Goal: Task Accomplishment & Management: Manage account settings

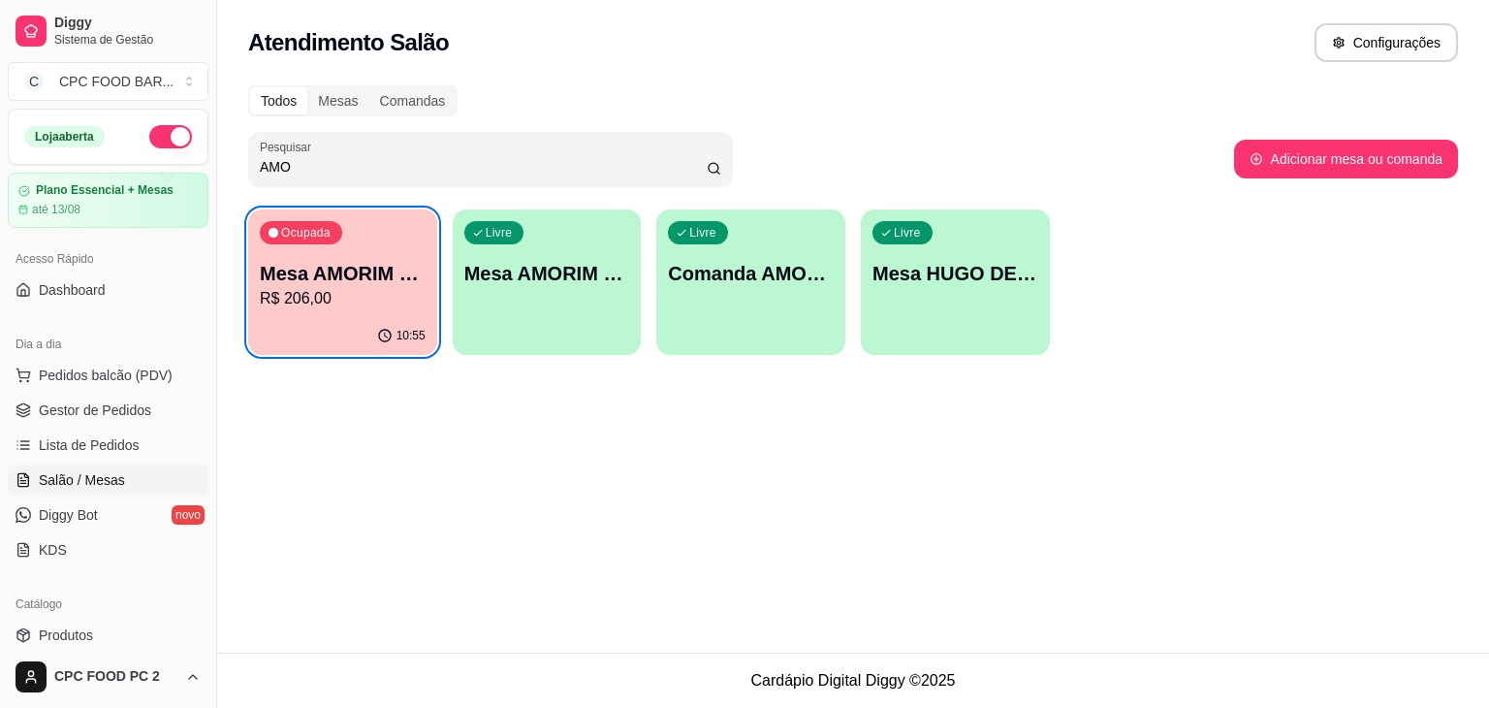
click at [337, 317] on div "10:55" at bounding box center [342, 336] width 189 height 38
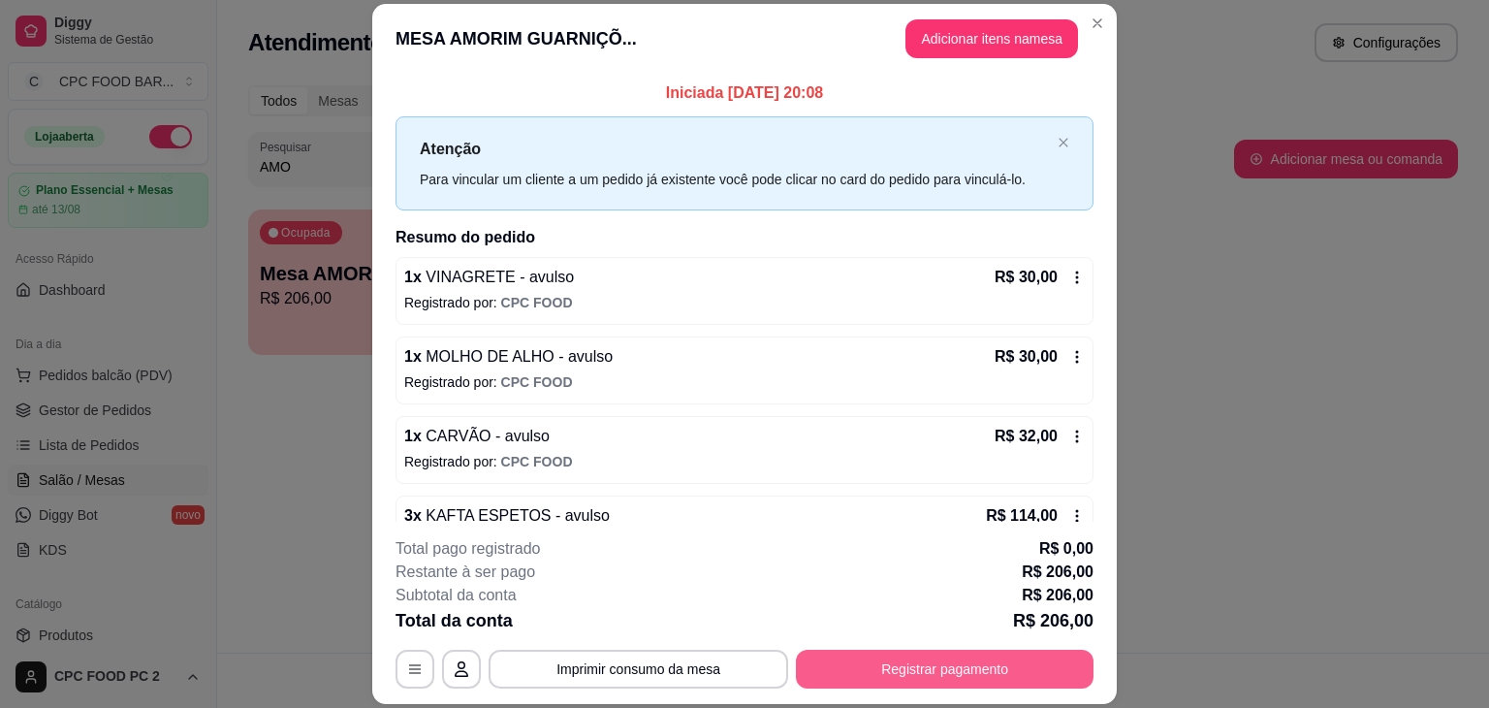
click at [878, 669] on button "Registrar pagamento" at bounding box center [945, 669] width 298 height 39
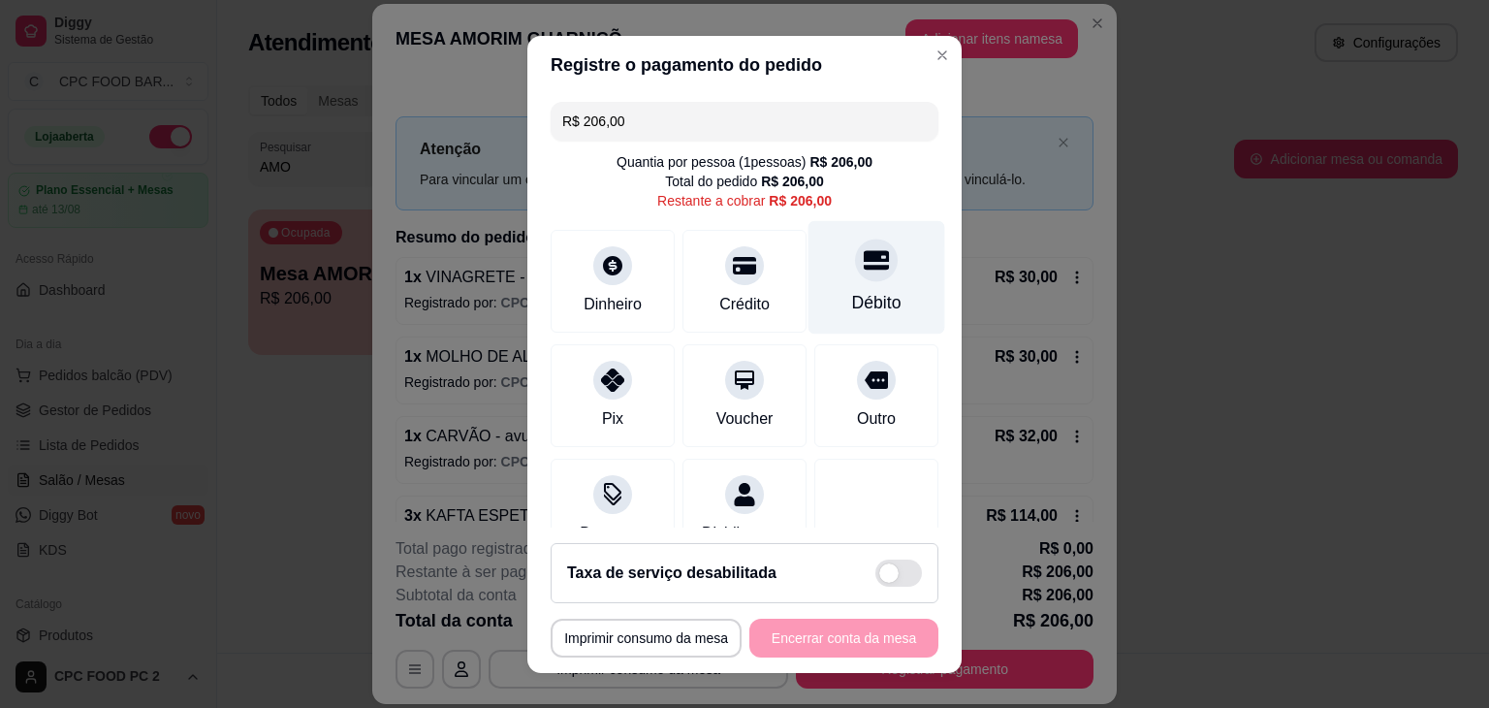
click at [841, 287] on div "Débito" at bounding box center [877, 276] width 137 height 113
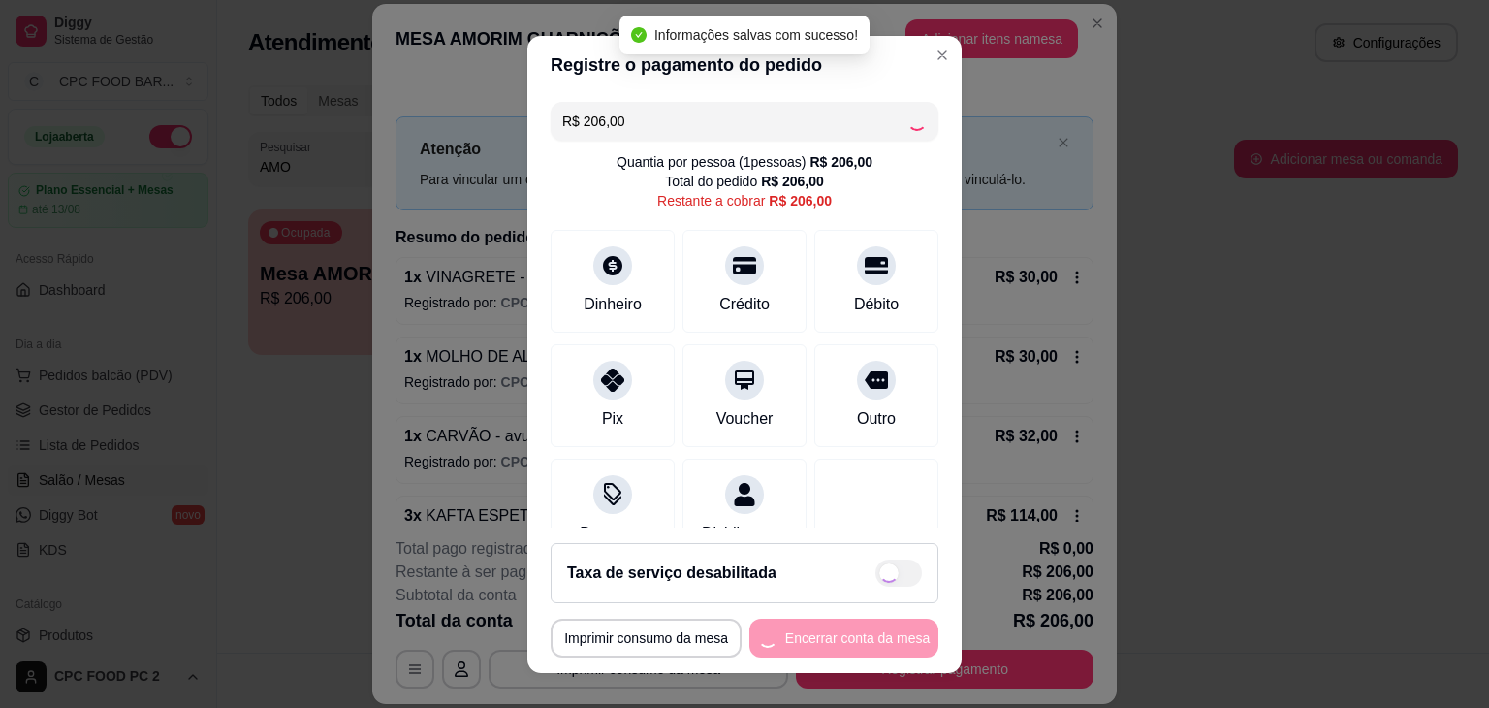
type input "R$ 0,00"
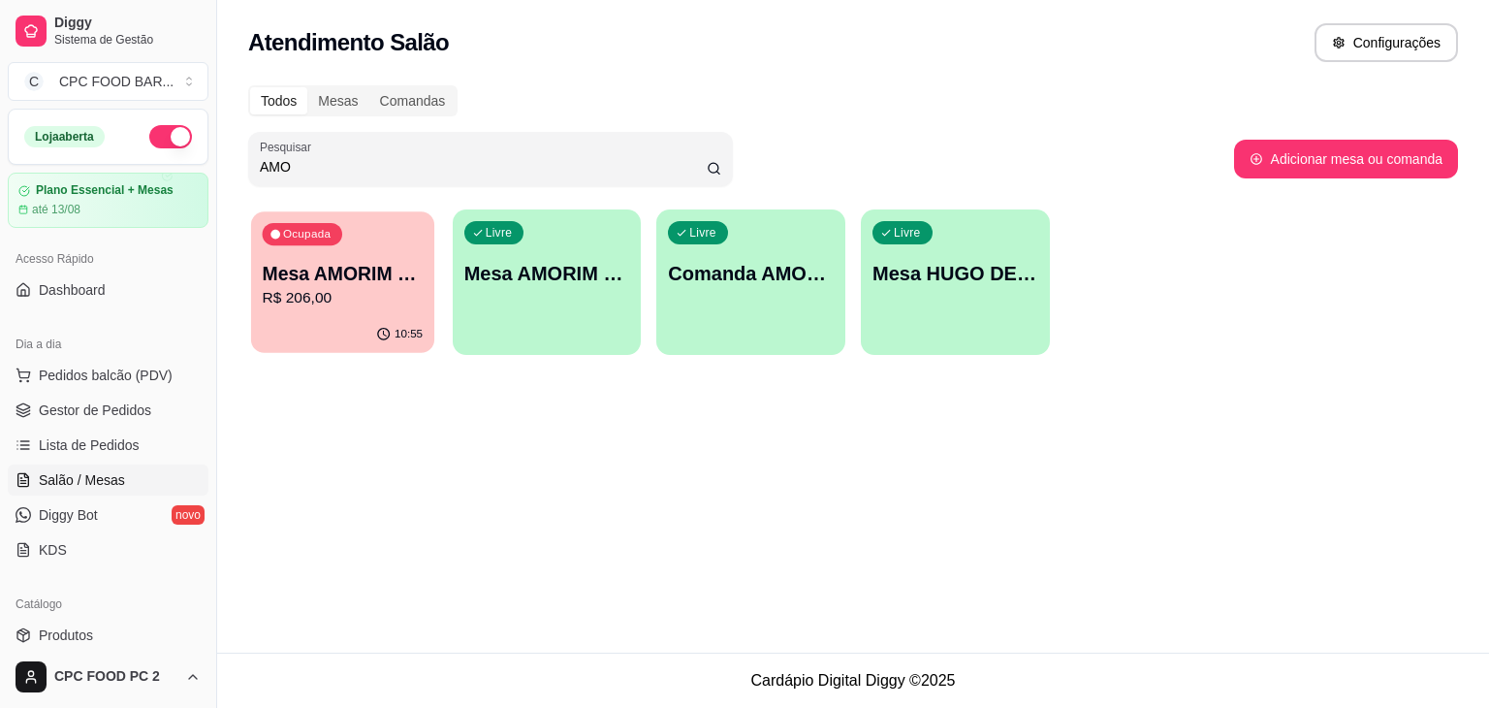
click at [399, 316] on button "Ocupada Mesa AMORIM GUARNIÇÕES R$ 206,00 10:55" at bounding box center [342, 282] width 183 height 142
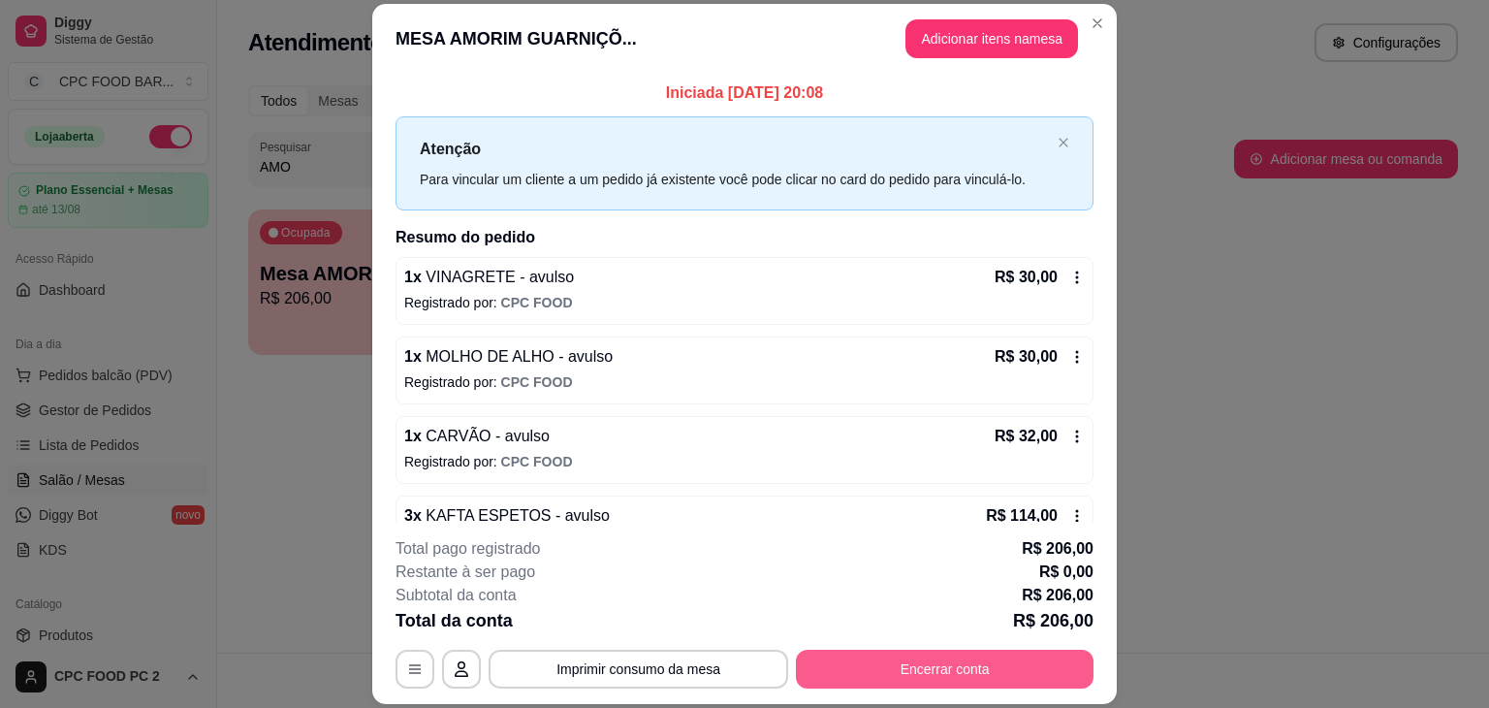
click at [883, 663] on button "Encerrar conta" at bounding box center [945, 669] width 298 height 39
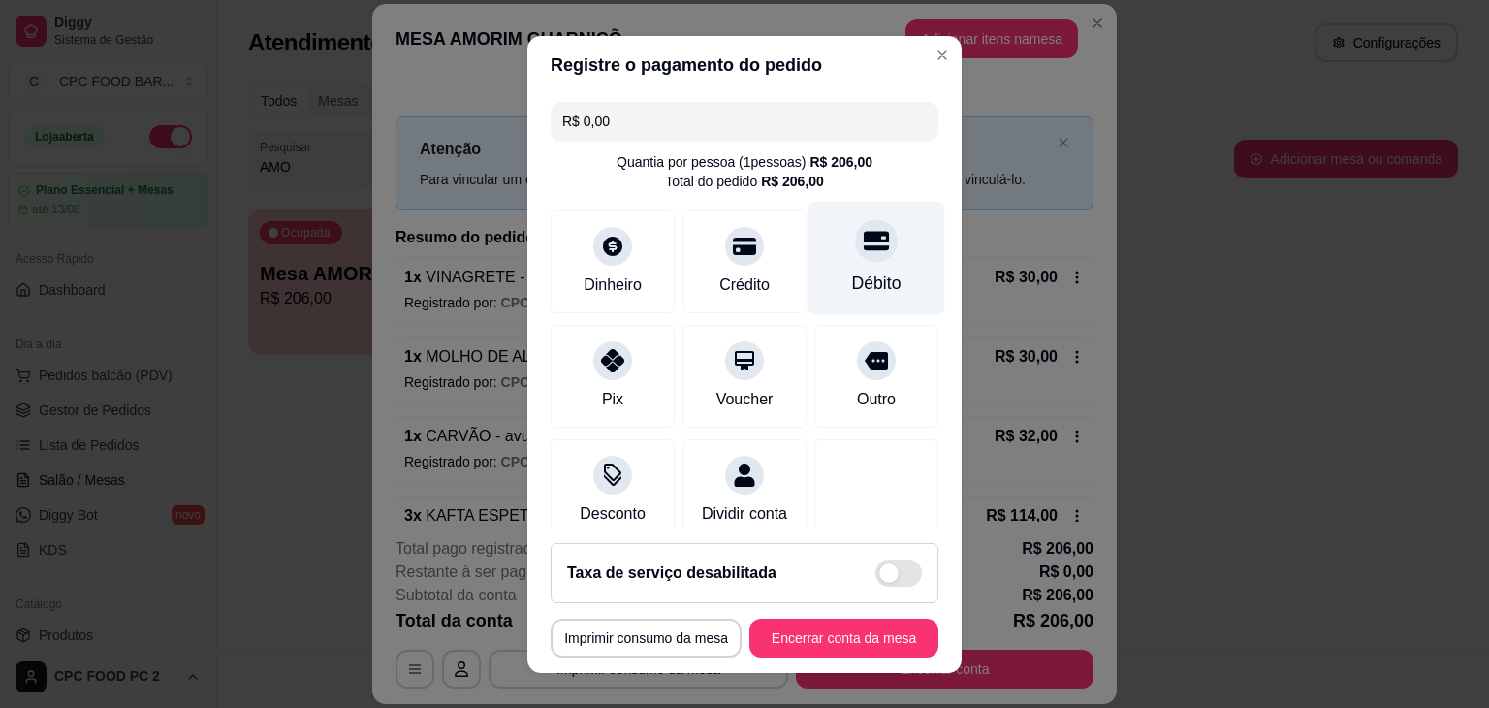
click at [810, 252] on div "Débito" at bounding box center [877, 257] width 137 height 113
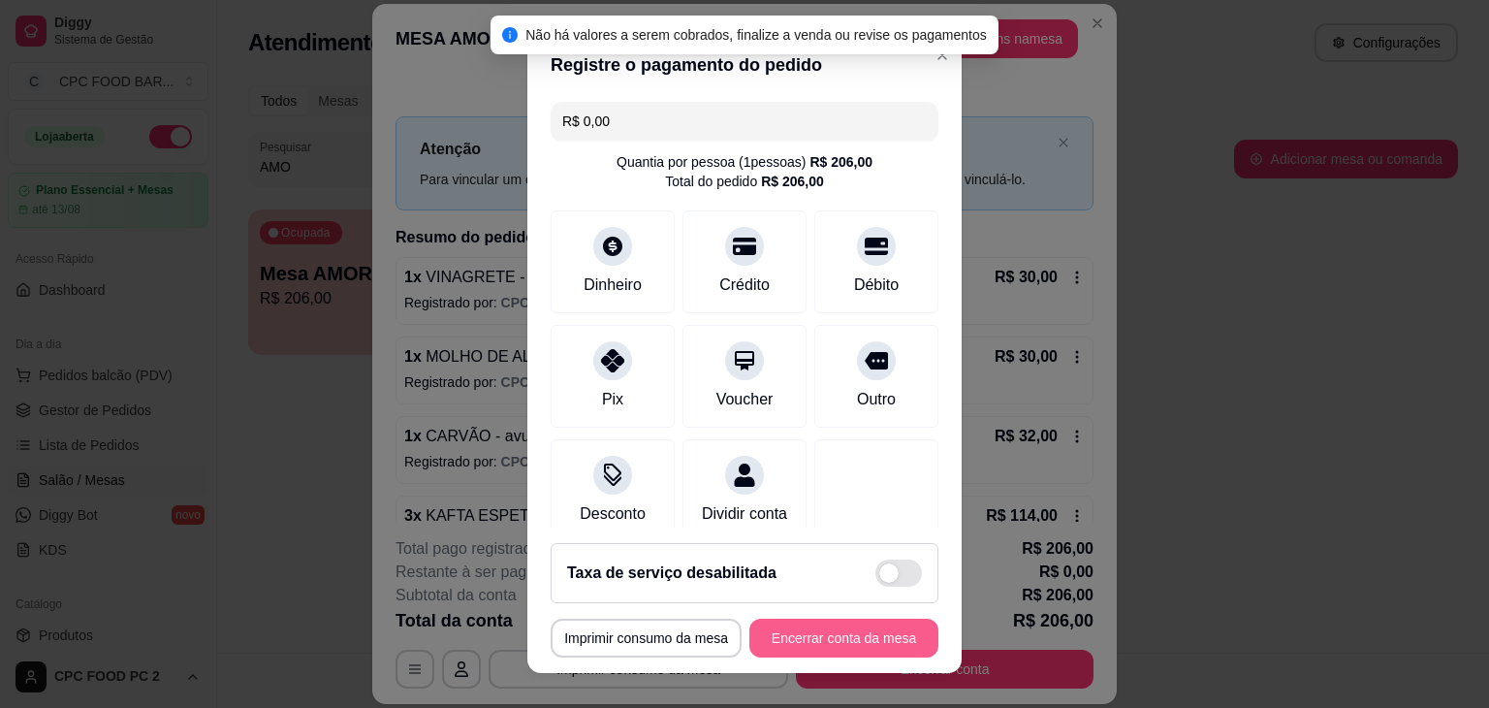
click at [789, 629] on button "Encerrar conta da mesa" at bounding box center [843, 638] width 189 height 39
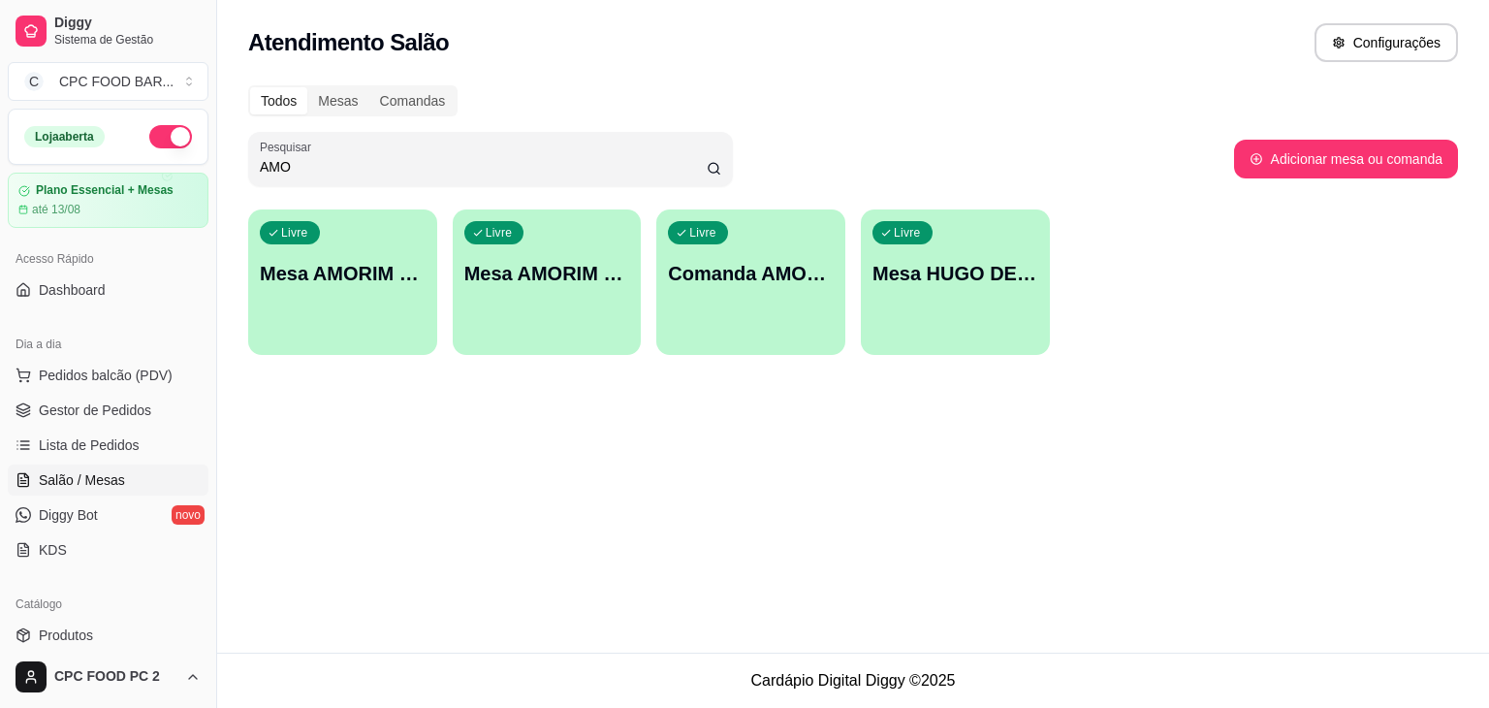
drag, startPoint x: 390, startPoint y: 158, endPoint x: 171, endPoint y: 148, distance: 219.3
click at [171, 148] on div "Diggy Sistema de Gestão C CPC FOOD BAR ... Loja aberta Plano Essencial + Mesas …" at bounding box center [744, 354] width 1489 height 708
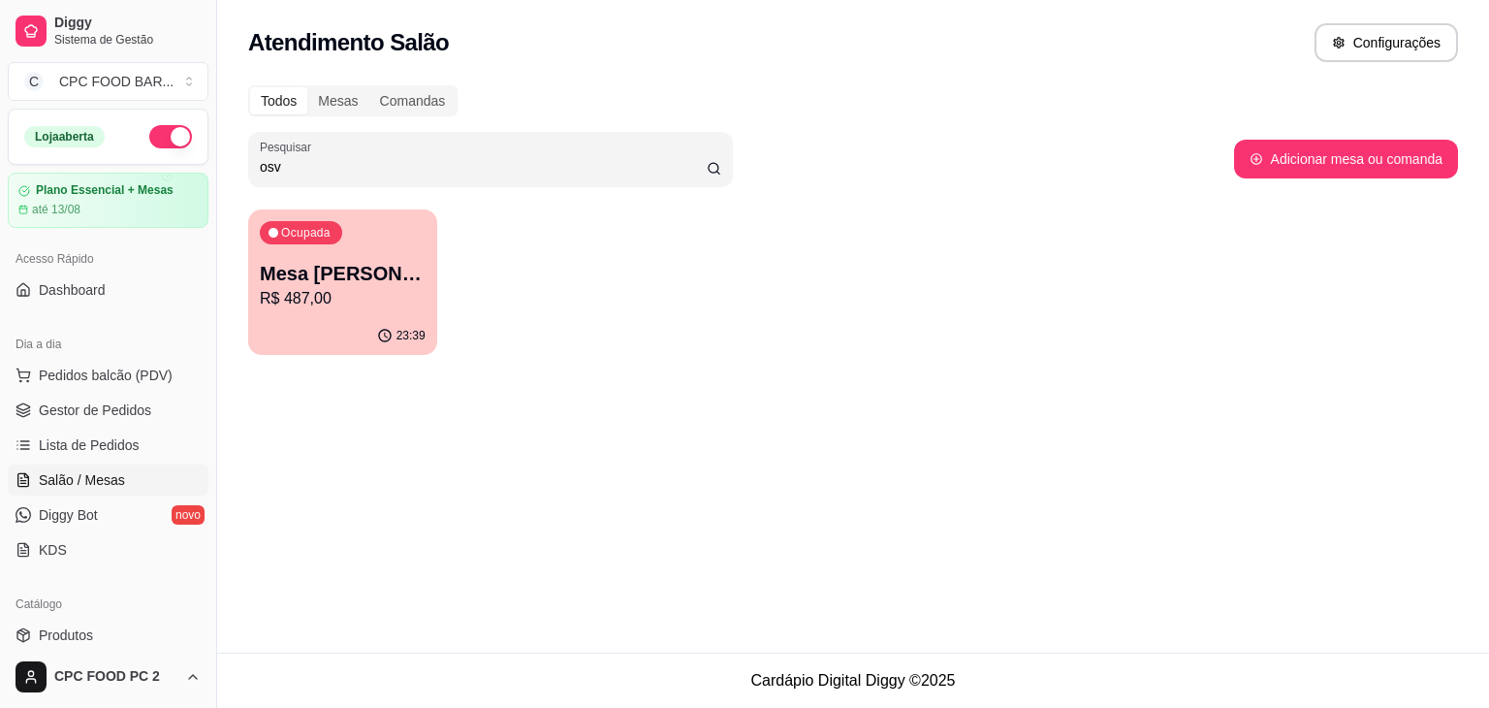
type input "osv"
click at [379, 281] on p "Mesa [PERSON_NAME]" at bounding box center [343, 273] width 166 height 27
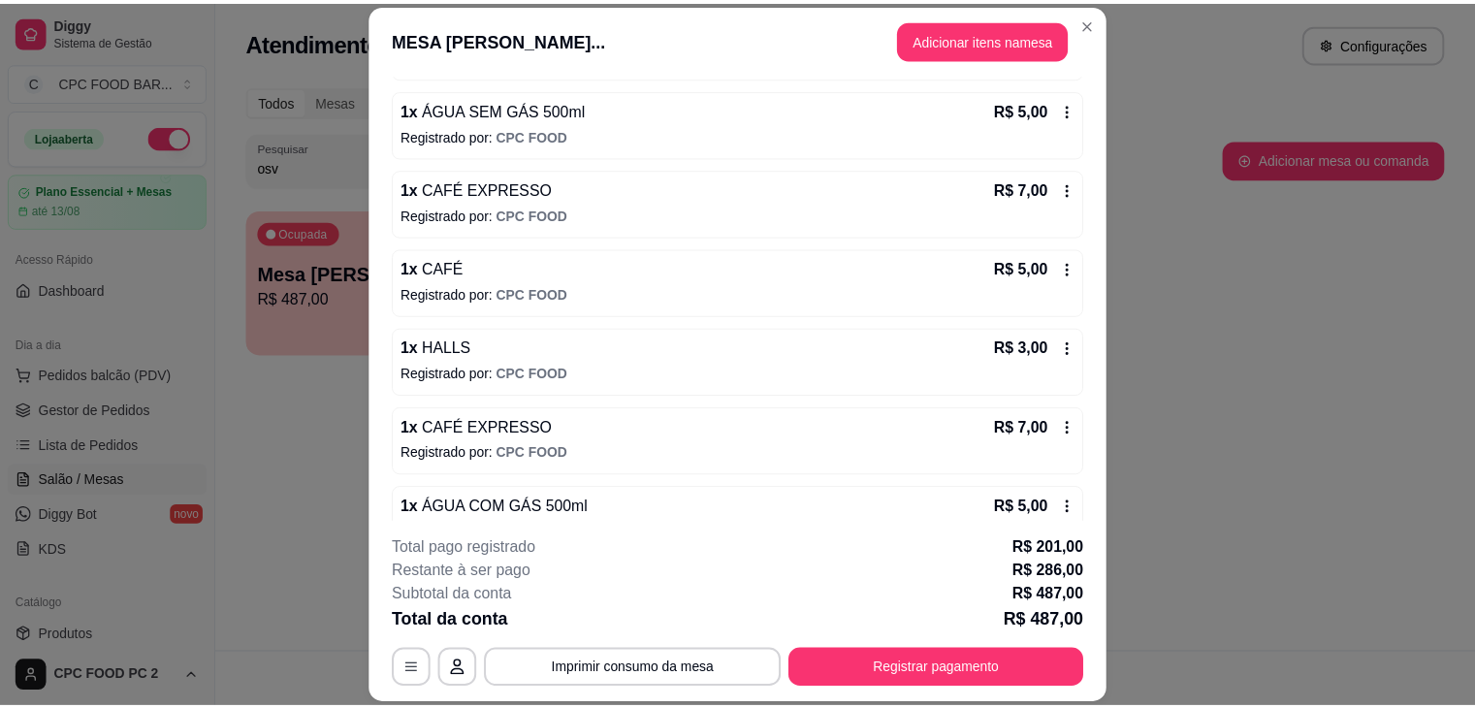
scroll to position [4319, 0]
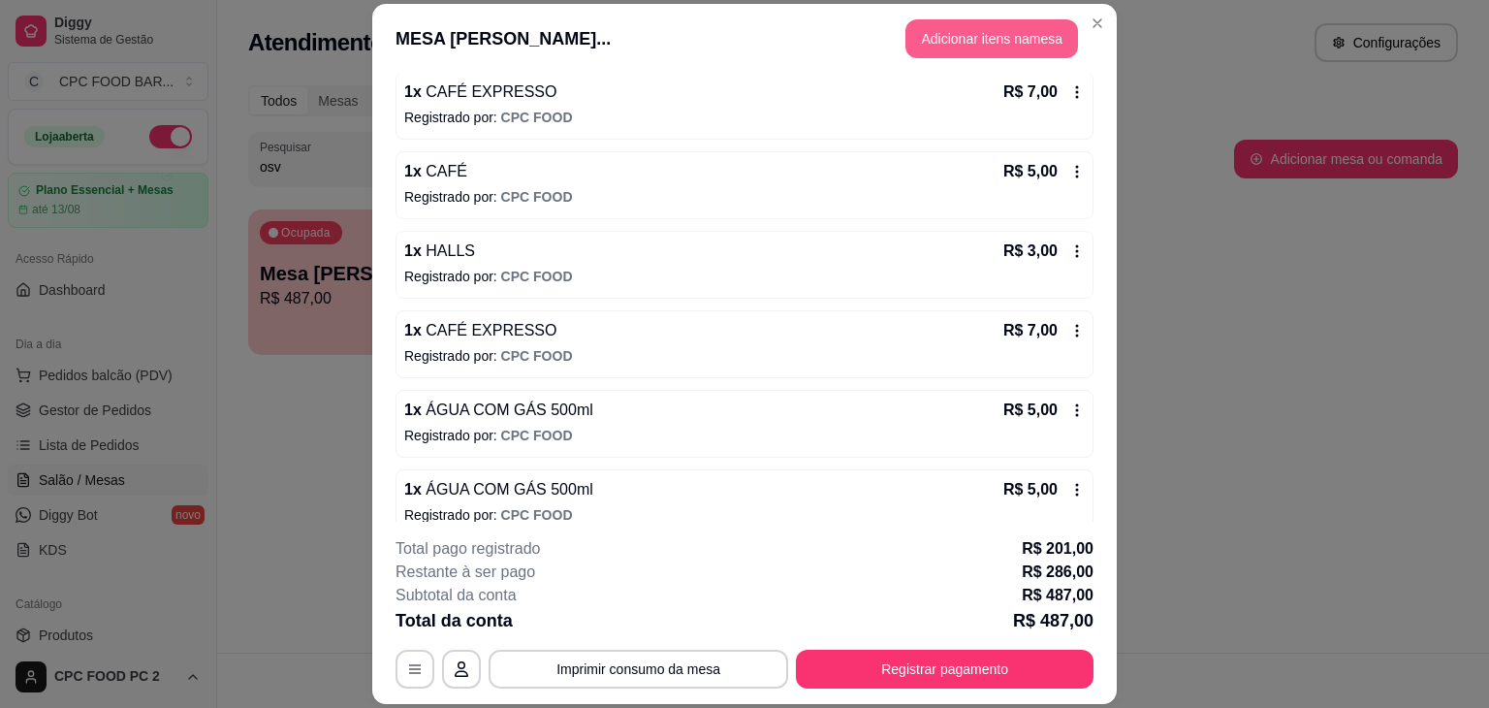
click at [939, 46] on button "Adicionar itens na mesa" at bounding box center [992, 38] width 173 height 39
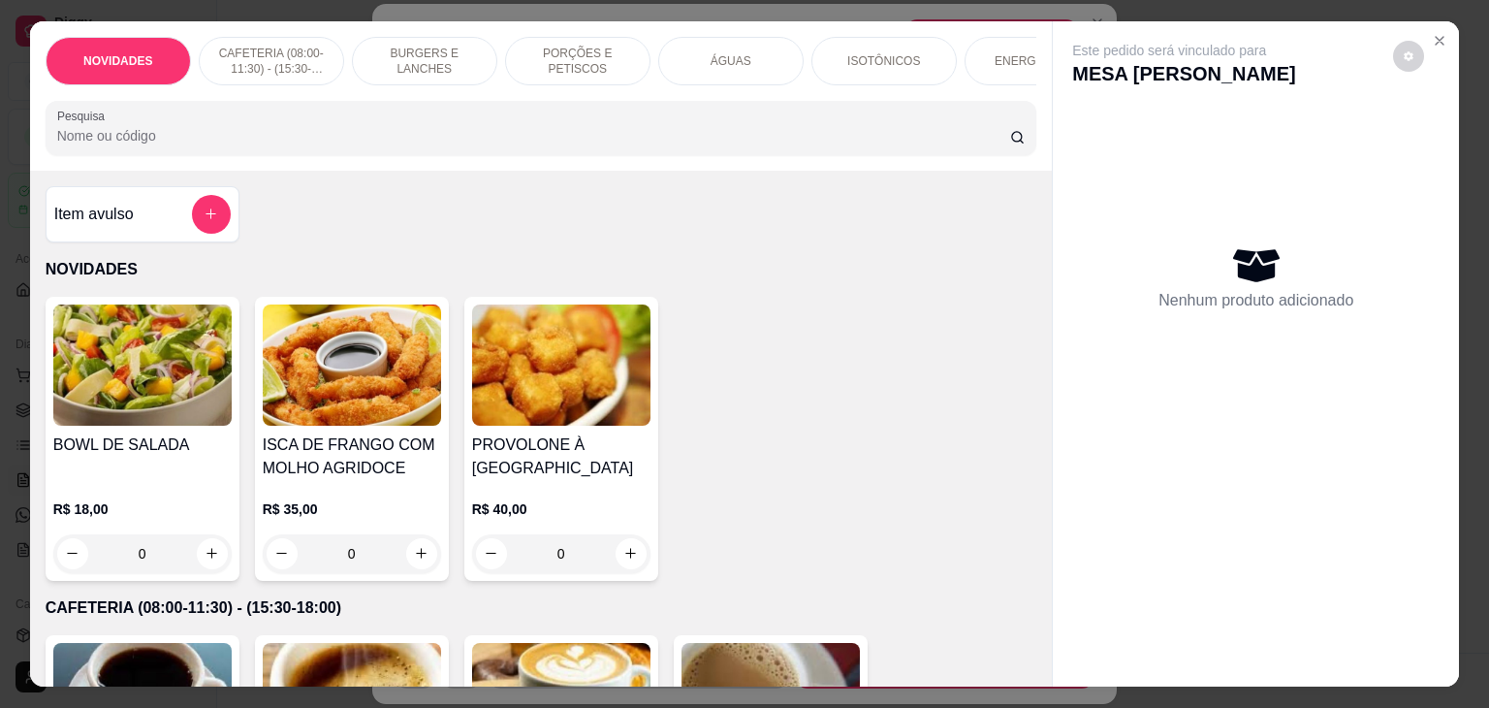
click at [555, 145] on input "Pesquisa" at bounding box center [533, 135] width 953 height 19
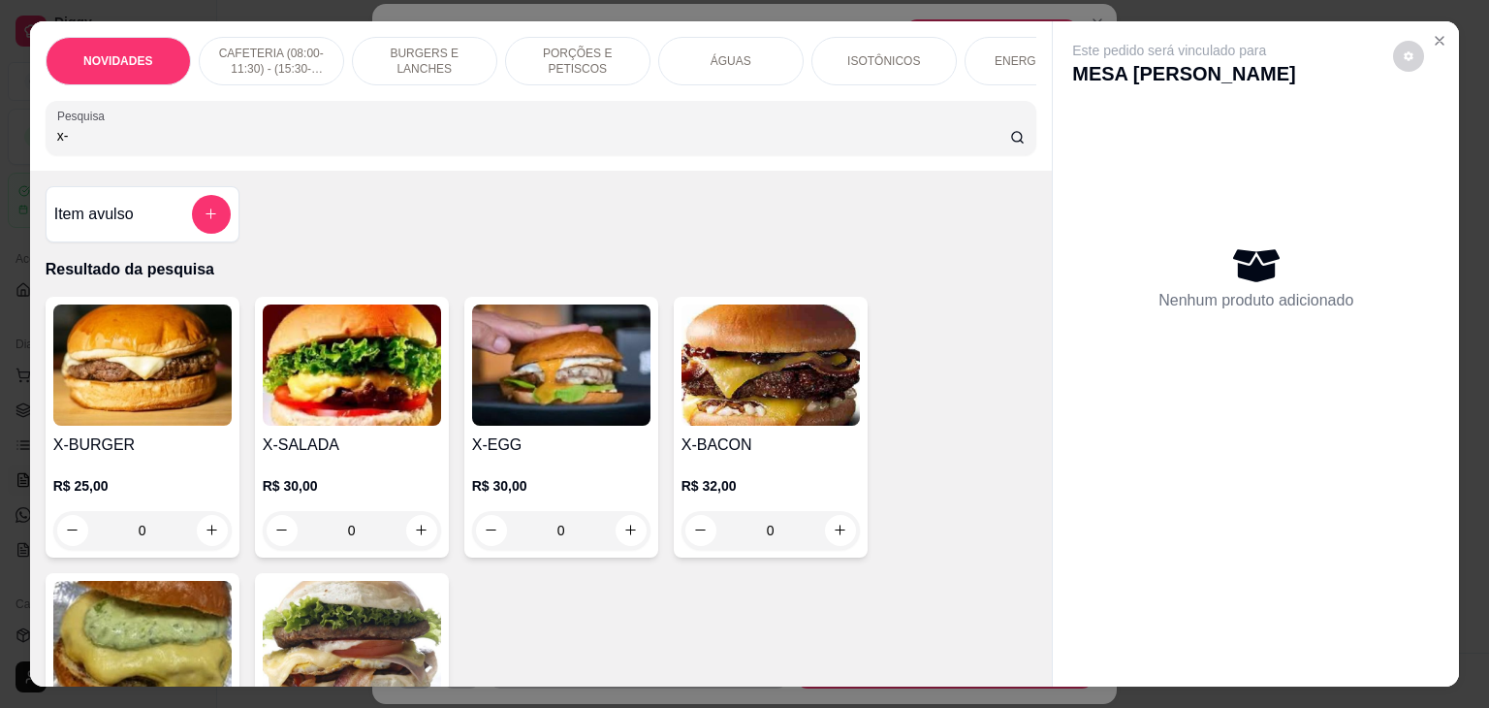
type input "x-"
click at [416, 541] on div "0" at bounding box center [352, 530] width 178 height 39
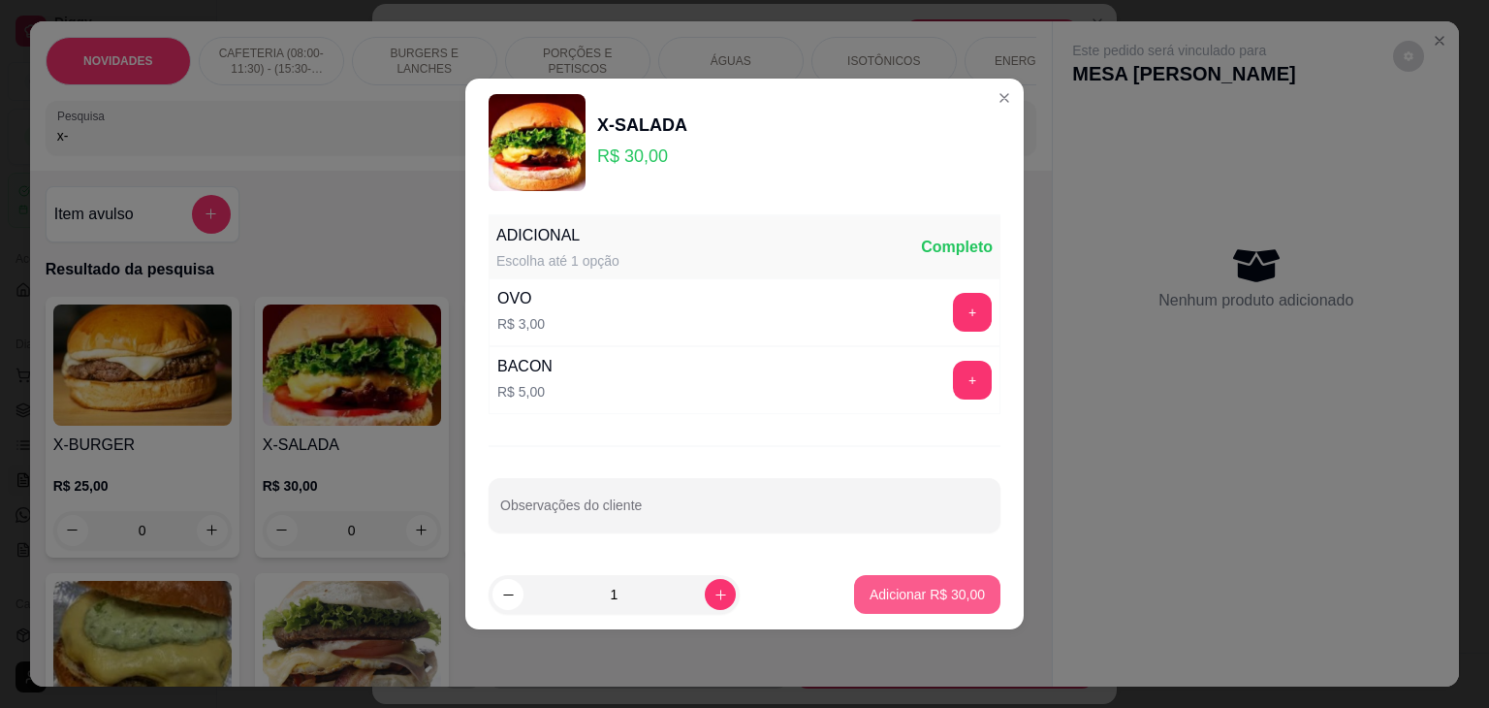
click at [949, 604] on button "Adicionar R$ 30,00" at bounding box center [927, 594] width 146 height 39
type input "1"
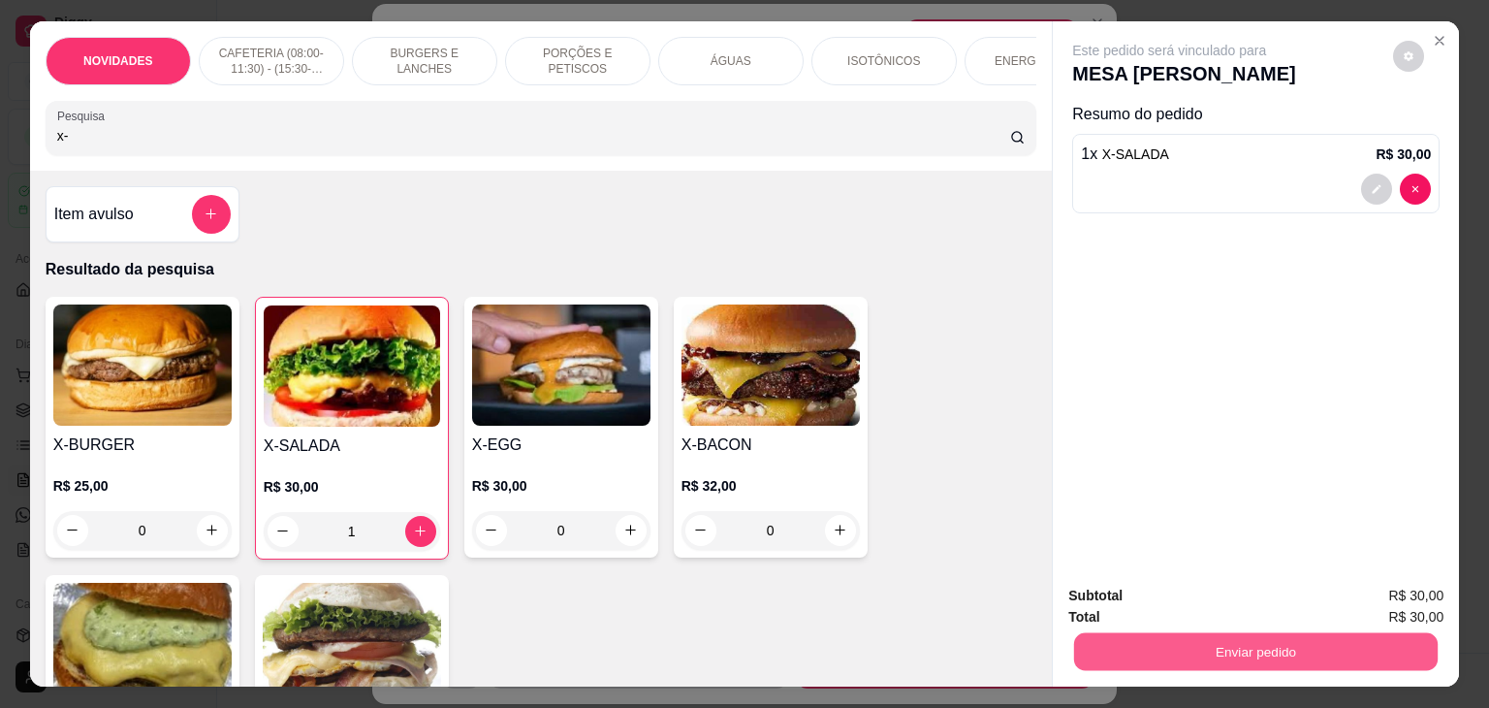
click at [1172, 633] on button "Enviar pedido" at bounding box center [1256, 652] width 364 height 38
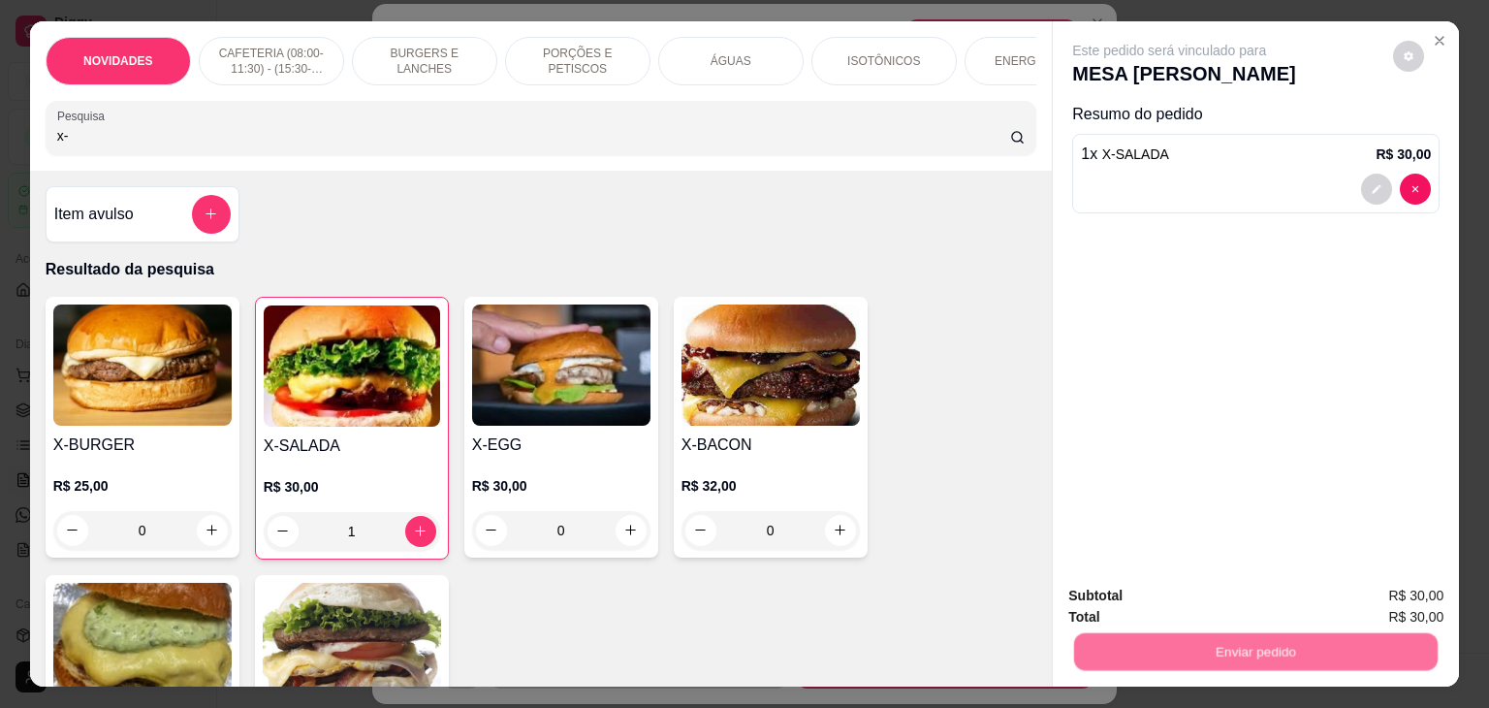
click at [1150, 580] on button "Não registrar e enviar pedido" at bounding box center [1192, 596] width 202 height 37
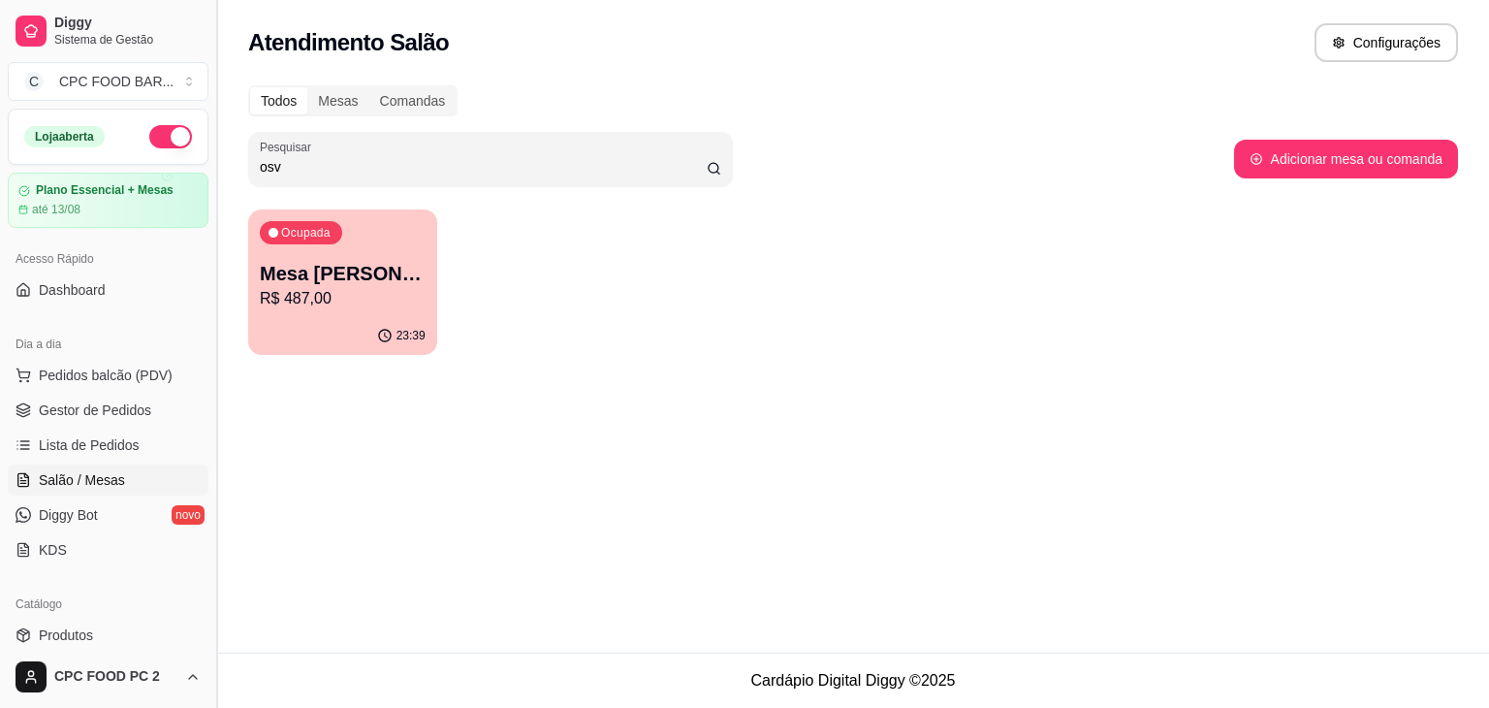
drag, startPoint x: 320, startPoint y: 165, endPoint x: 223, endPoint y: 165, distance: 97.0
click at [223, 165] on div "Diggy Sistema de Gestão C CPC FOOD BAR ... Loja aberta Plano Essencial + Mesas …" at bounding box center [744, 354] width 1489 height 708
type input "osva"
click at [351, 315] on div "Ocupada Mesa [PERSON_NAME] R$ 487,00" at bounding box center [342, 263] width 189 height 108
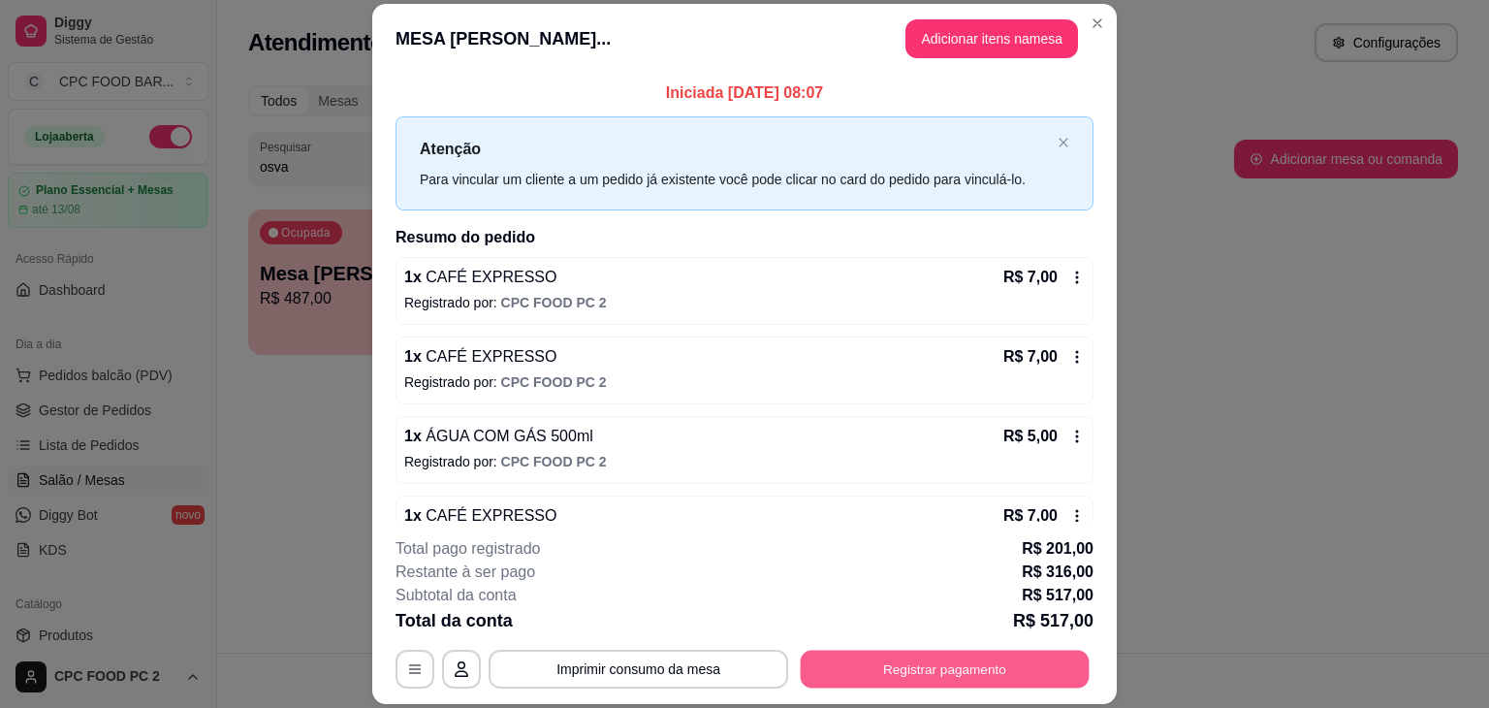
click at [838, 676] on button "Registrar pagamento" at bounding box center [945, 670] width 289 height 38
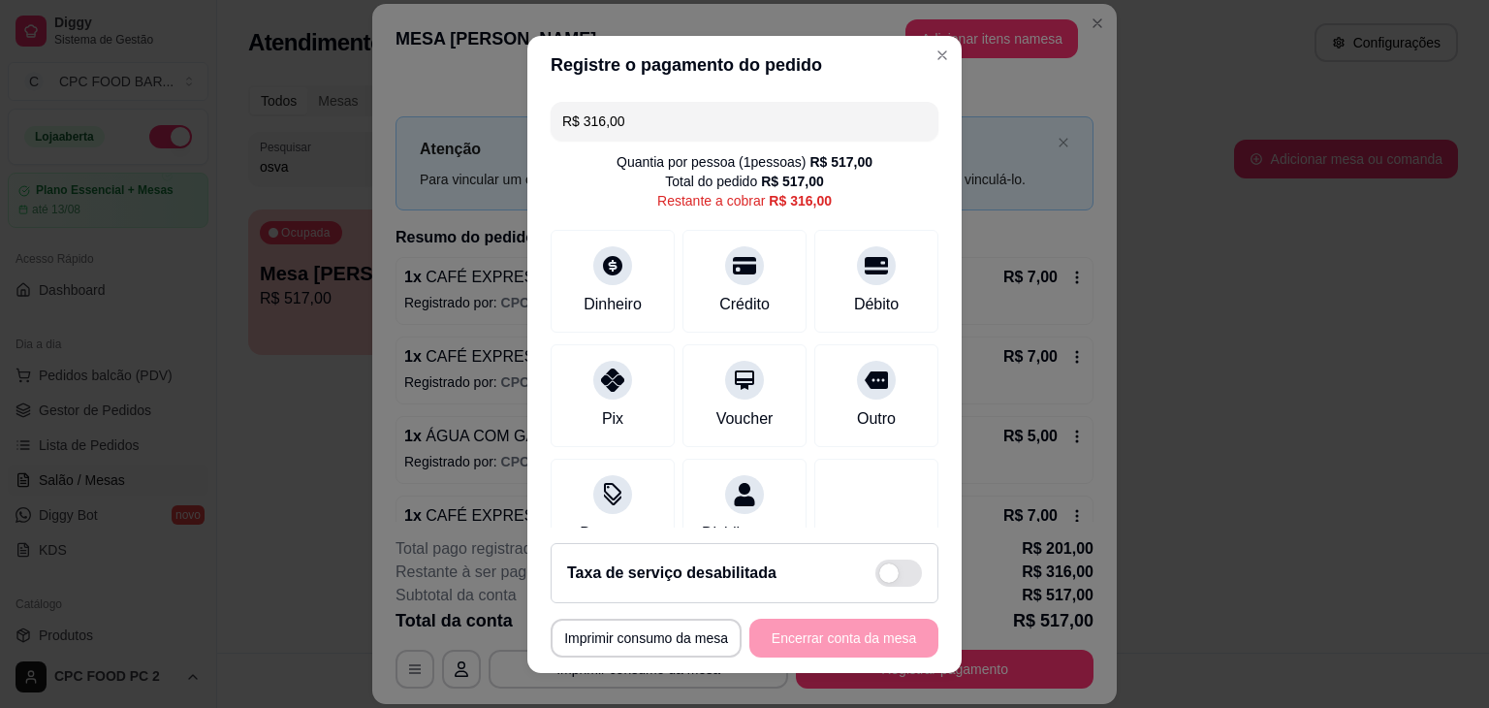
drag, startPoint x: 636, startPoint y: 110, endPoint x: 541, endPoint y: 110, distance: 95.0
click at [541, 110] on div "R$ 316,00 Quantia por pessoa ( 1 pessoas) R$ 517,00 Total do pedido R$ 517,00 R…" at bounding box center [744, 310] width 434 height 433
click at [621, 399] on div "Pix" at bounding box center [613, 390] width 137 height 113
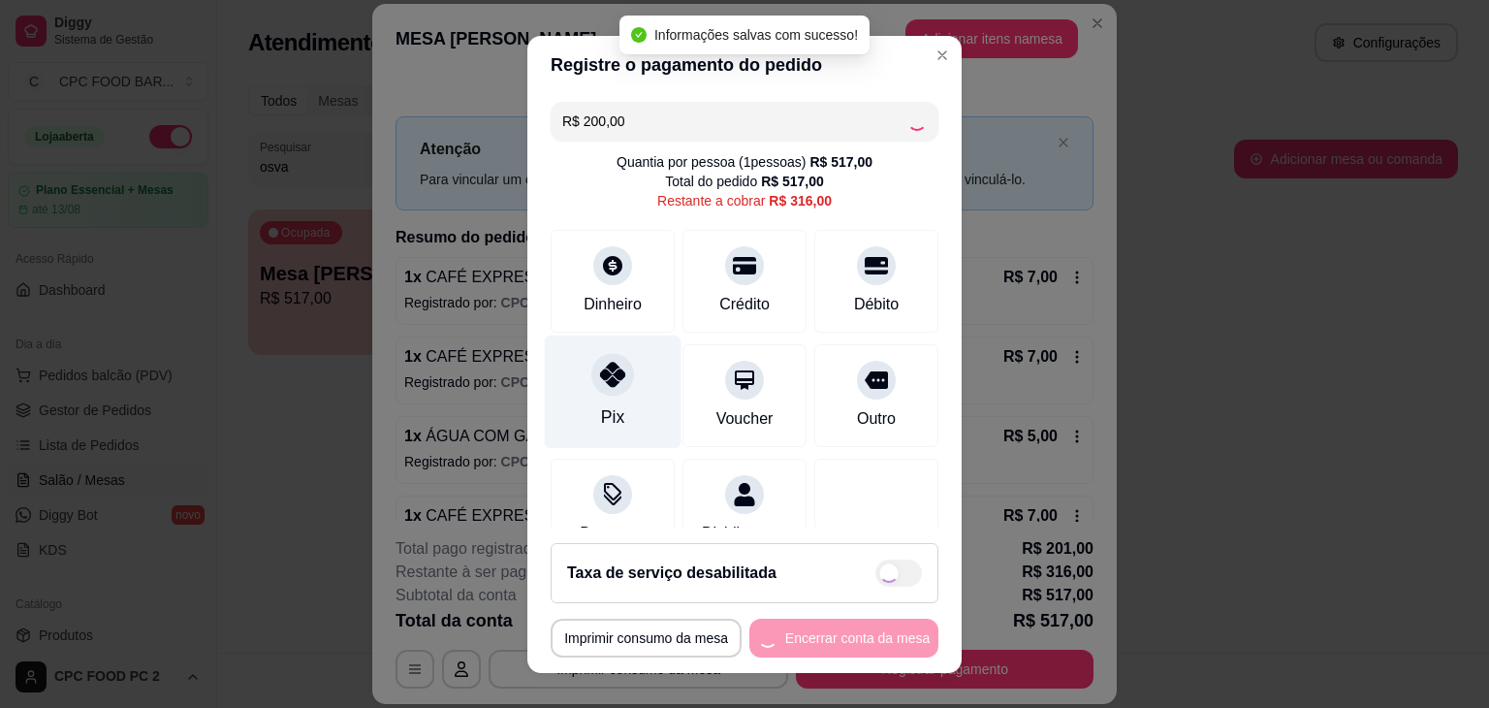
type input "R$ 116,00"
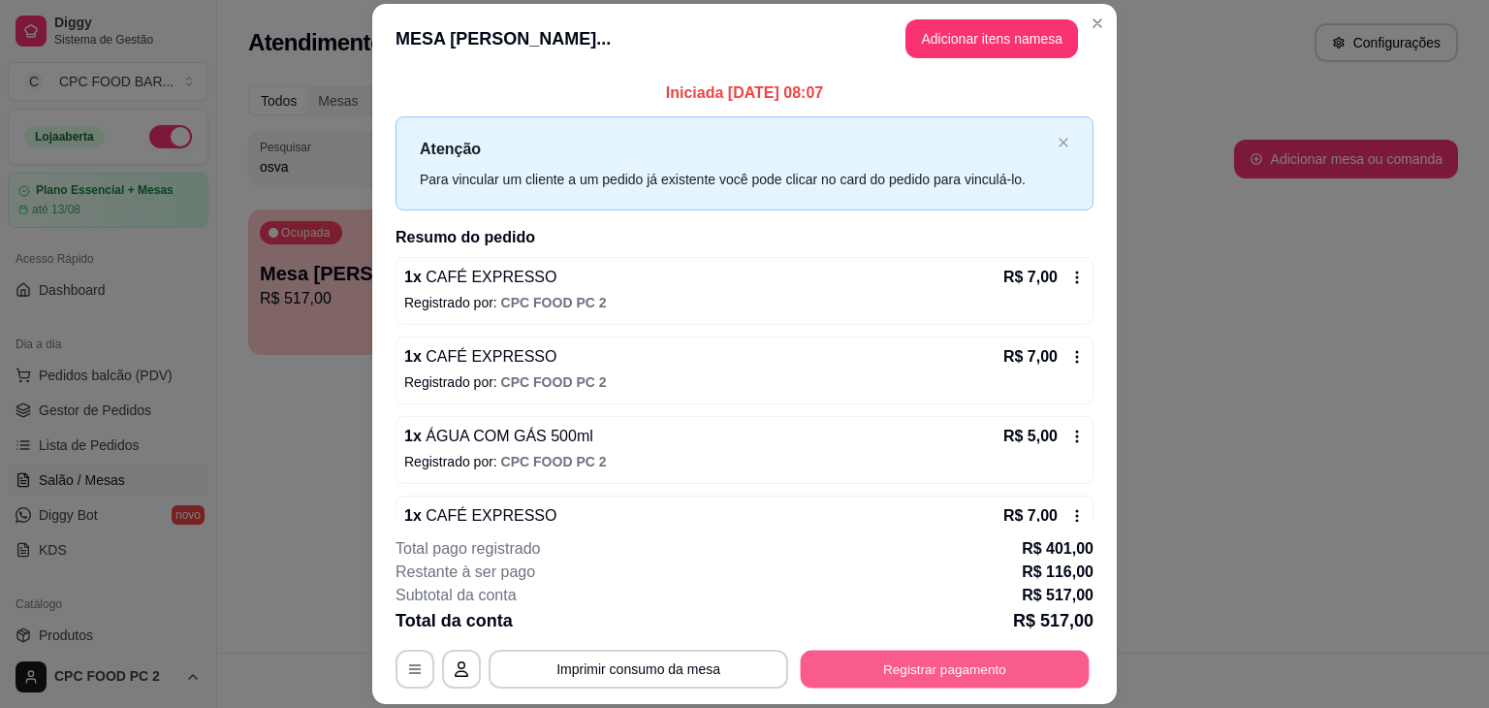
click at [915, 665] on button "Registrar pagamento" at bounding box center [945, 670] width 289 height 38
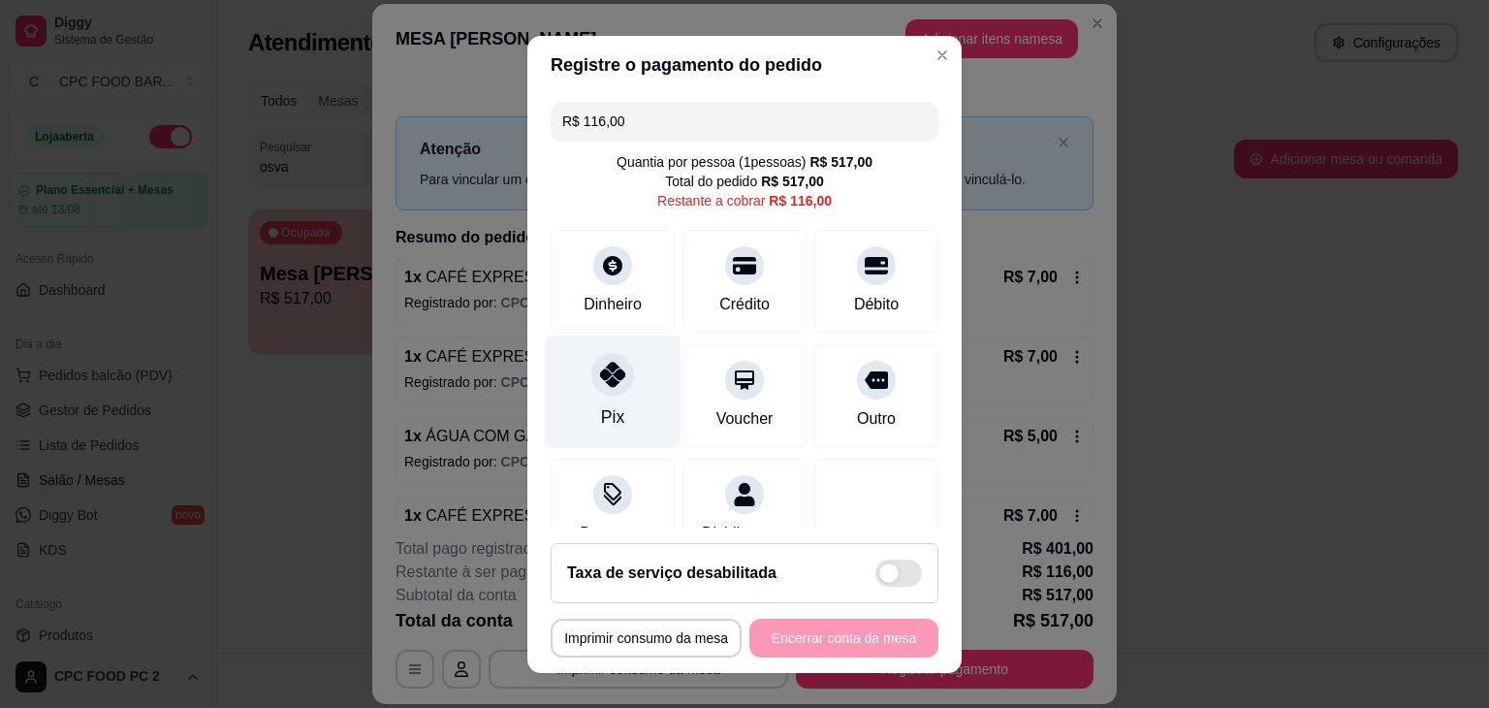
click at [614, 389] on div at bounding box center [612, 374] width 43 height 43
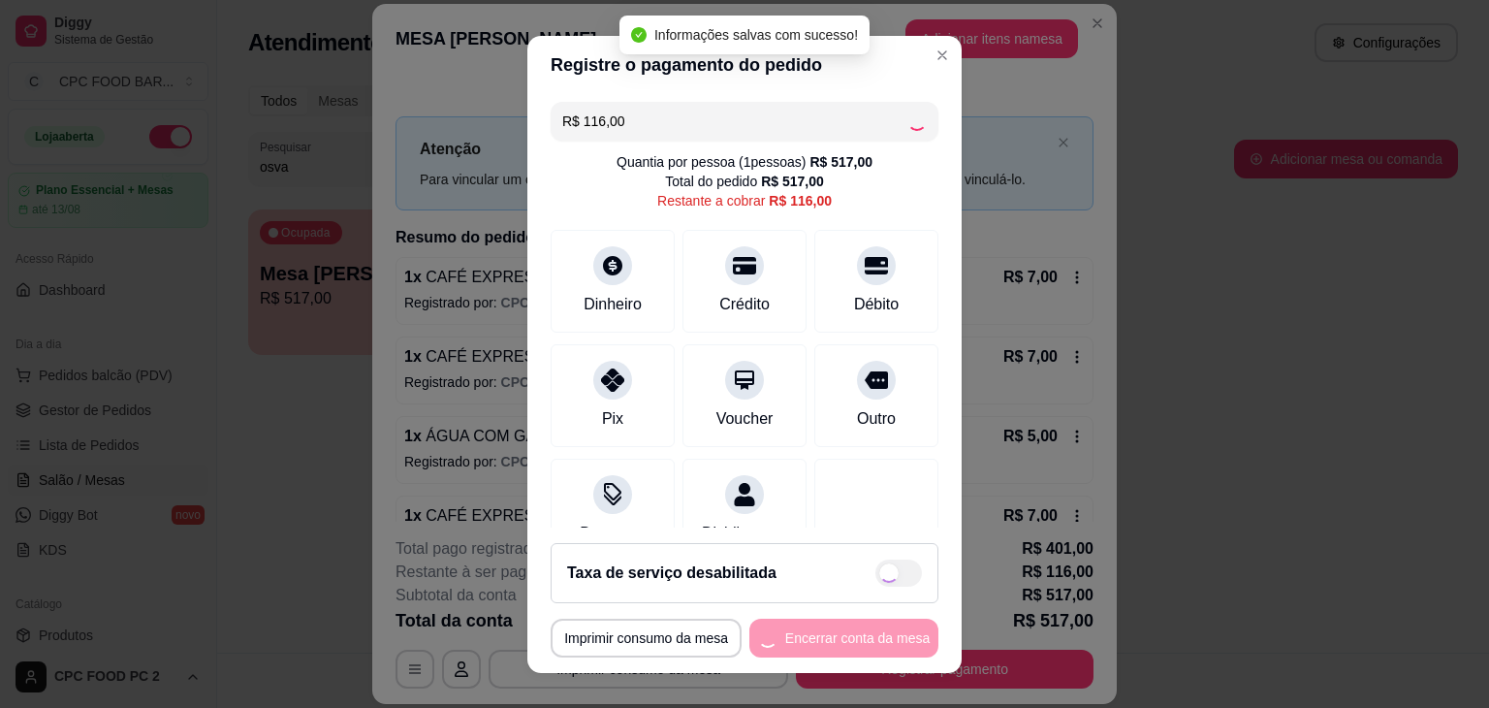
type input "R$ 0,00"
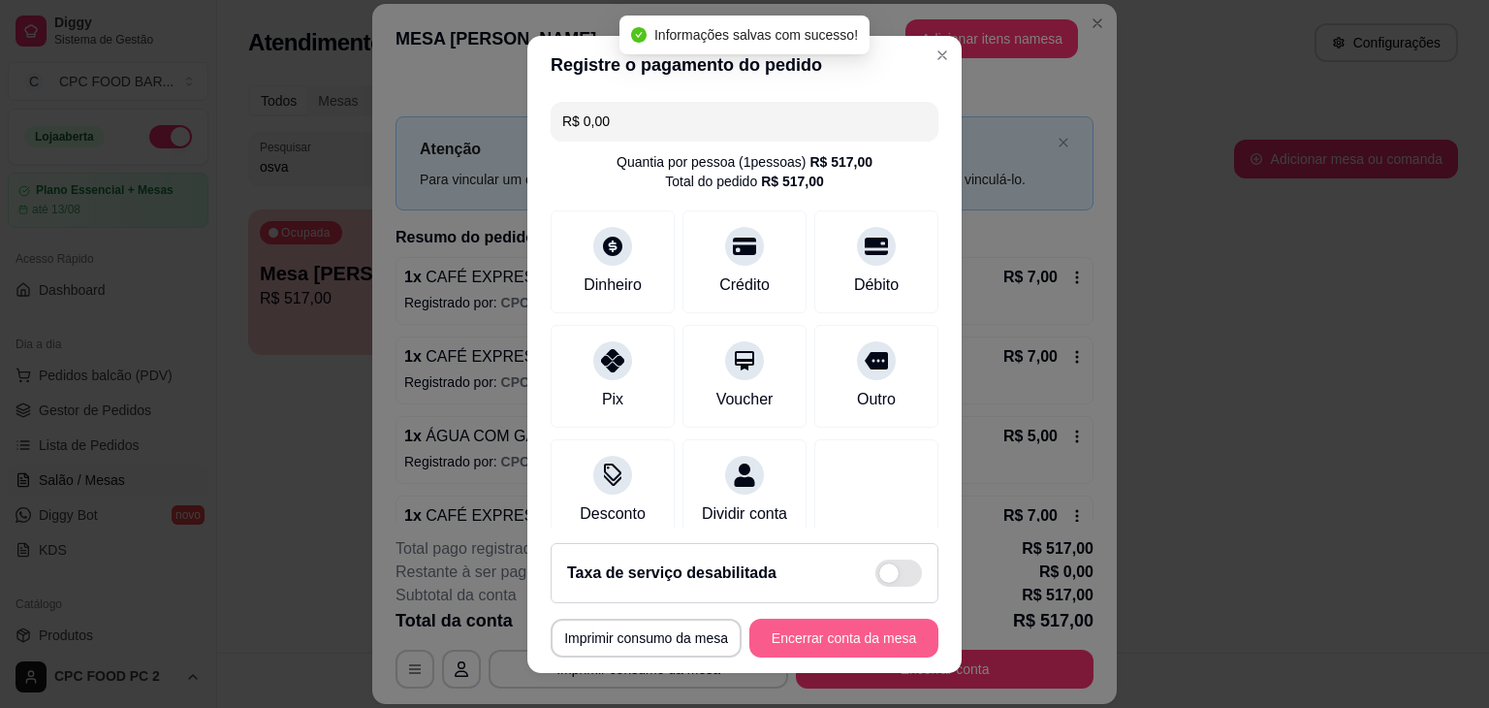
click at [834, 635] on button "Encerrar conta da mesa" at bounding box center [843, 638] width 189 height 39
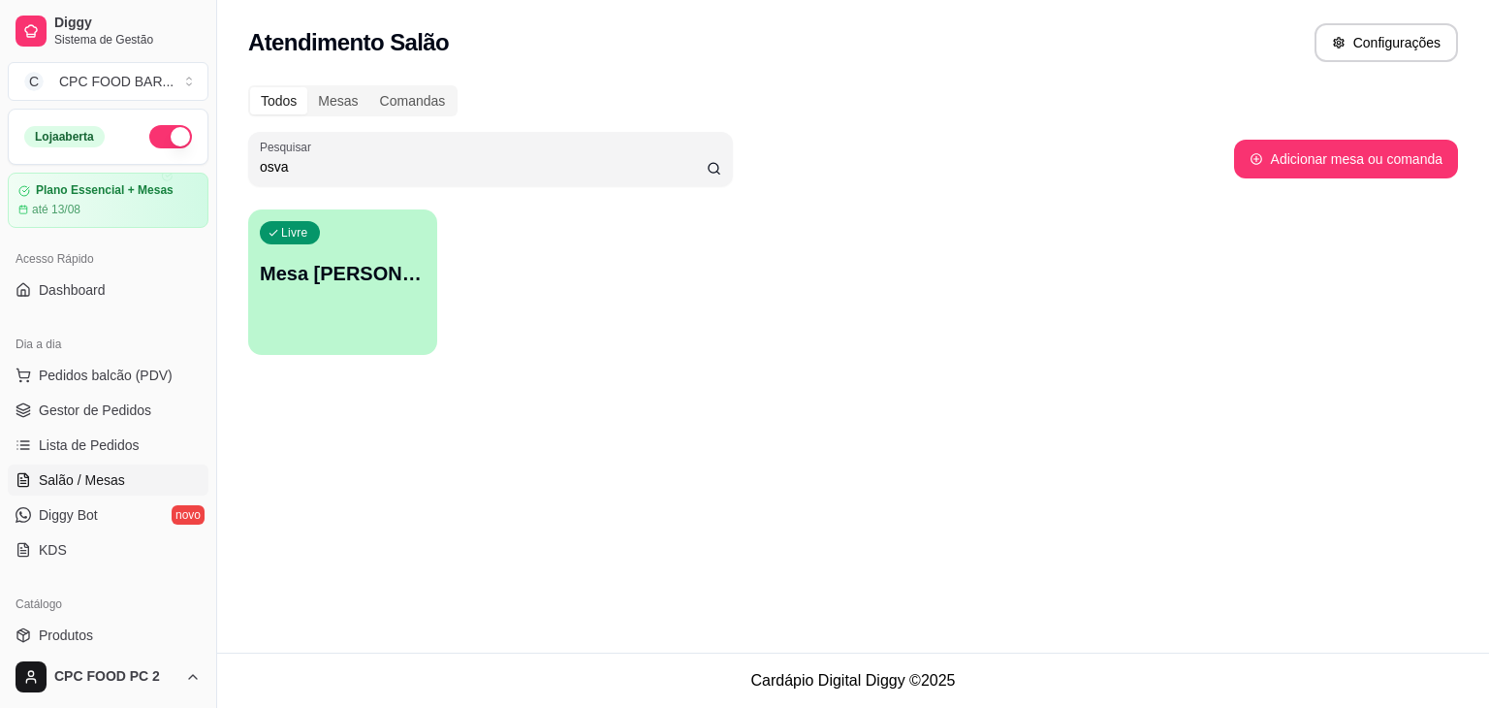
drag, startPoint x: 310, startPoint y: 175, endPoint x: 238, endPoint y: 164, distance: 73.5
click at [238, 164] on div "Todos Mesas Comandas Pesquisar osva Adicionar mesa ou comanda Livre Mesa [PERSO…" at bounding box center [853, 226] width 1272 height 304
